Goal: Transaction & Acquisition: Purchase product/service

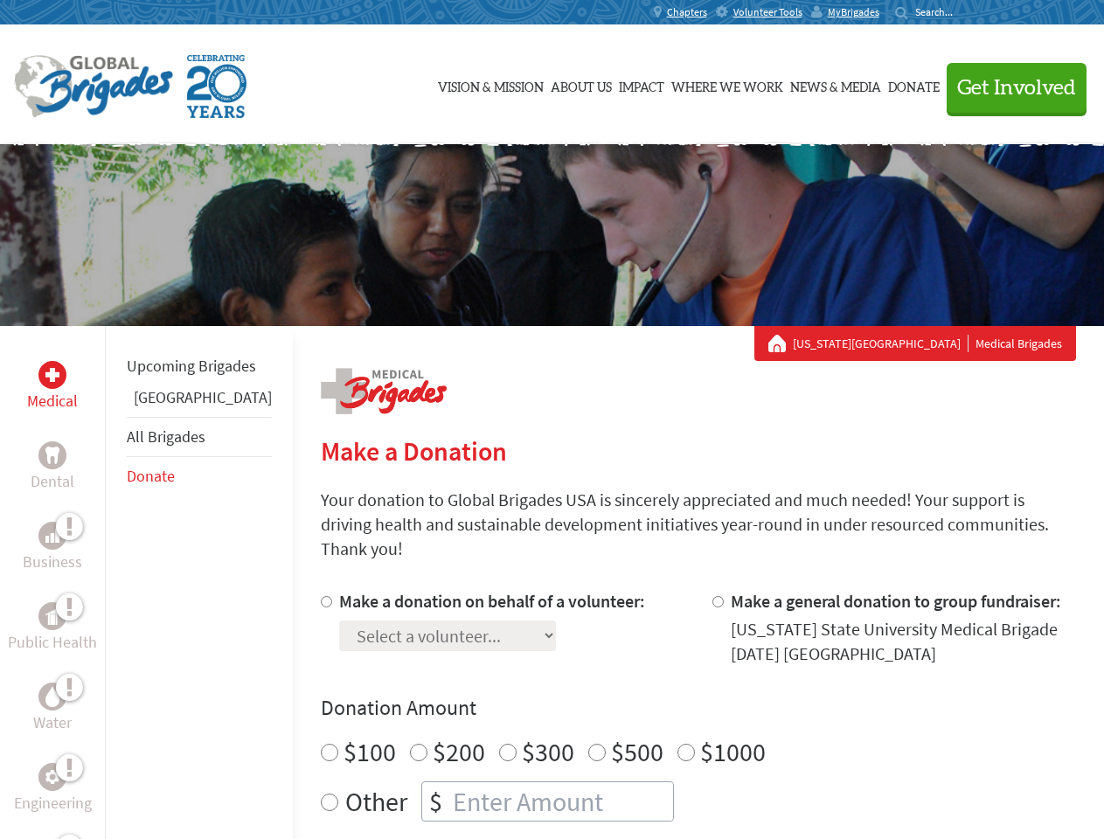
click at [965, 12] on div "Search for:" at bounding box center [930, 12] width 70 height 14
click at [1009, 87] on span "Get Involved" at bounding box center [1016, 88] width 119 height 21
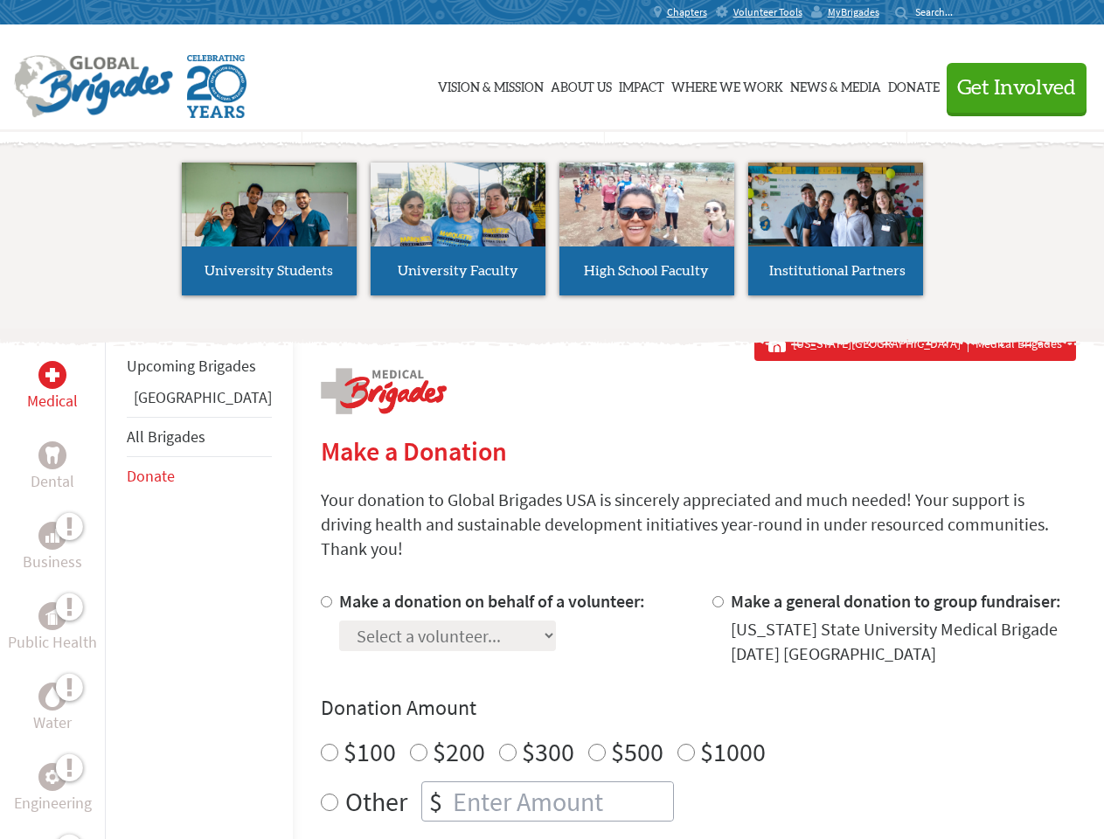
click at [553, 235] on li "High School Faculty" at bounding box center [647, 229] width 189 height 161
click at [115, 582] on div "Upcoming Brigades Guatemala All Brigades Donate" at bounding box center [199, 745] width 188 height 839
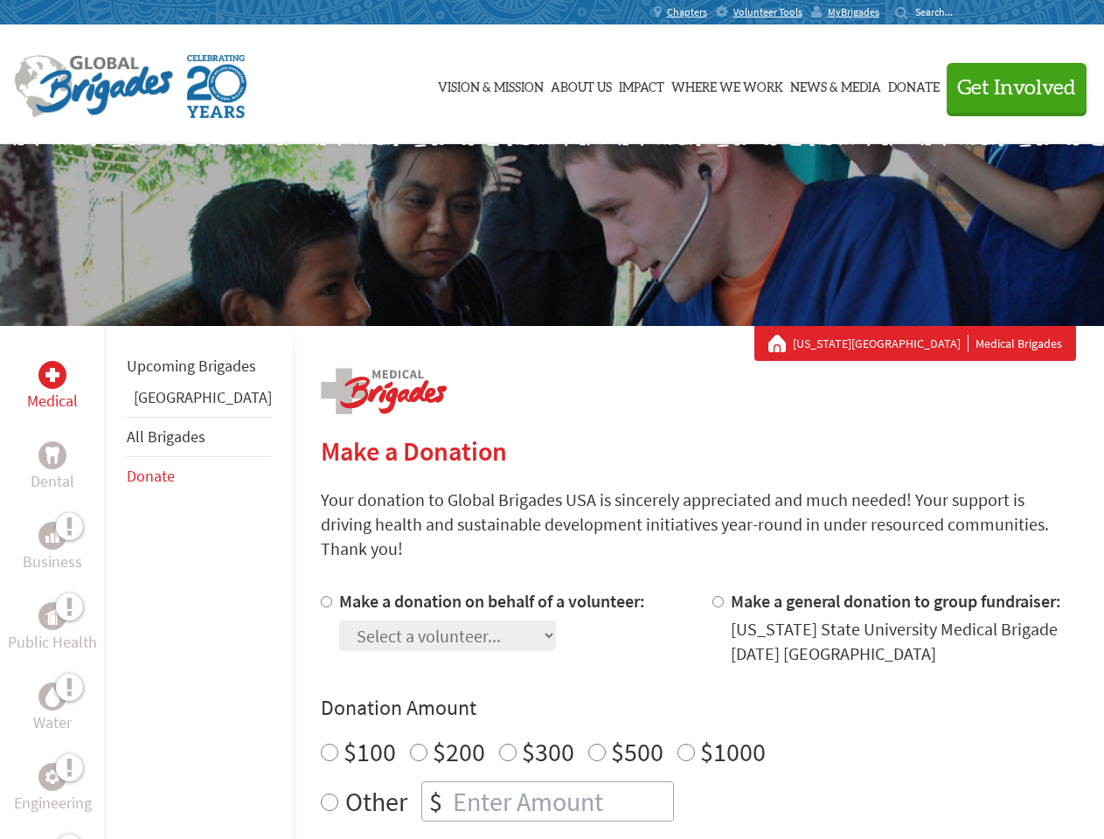
click at [668, 702] on div "Donation Amount $100 $200 $300 $500 $1000 Other $" at bounding box center [698, 758] width 755 height 128
click at [321, 596] on input "Make a donation on behalf of a volunteer:" at bounding box center [326, 601] width 11 height 11
radio input "true"
click at [713, 596] on input "Make a general donation to group fundraiser:" at bounding box center [718, 601] width 11 height 11
radio input "true"
